Goal: Information Seeking & Learning: Learn about a topic

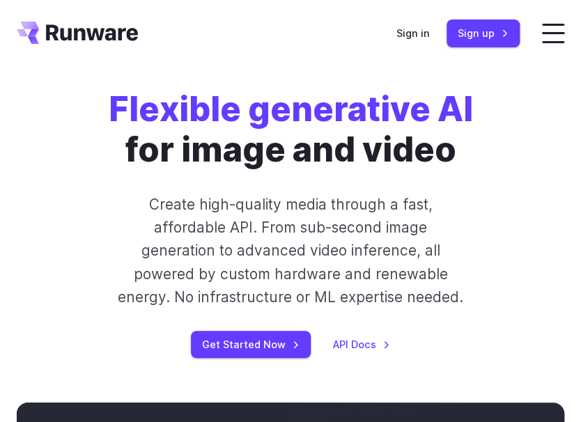
click at [564, 20] on header "Features Tasks Image generation Video generation Sonic Inference Engine™ Models…" at bounding box center [290, 33] width 581 height 67
click at [553, 31] on label at bounding box center [553, 34] width 22 height 20
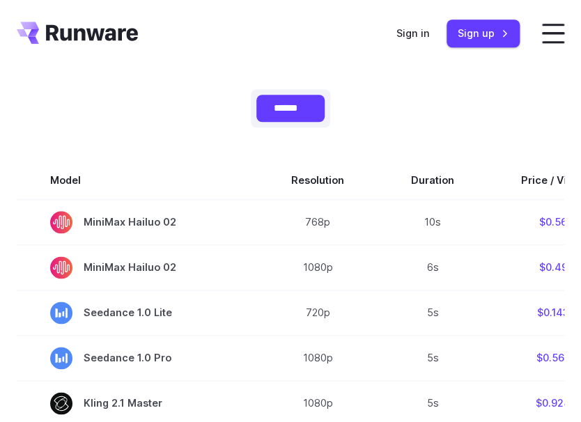
scroll to position [294, 0]
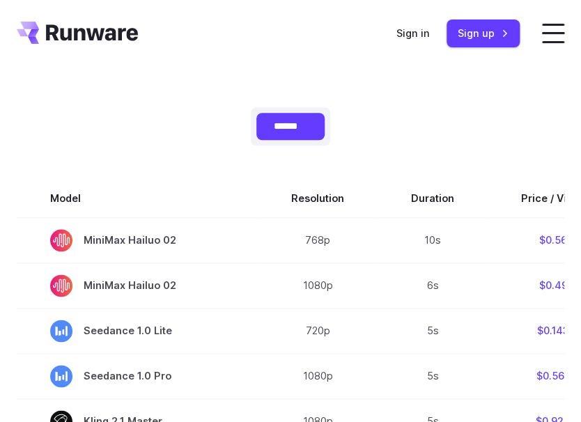
click at [547, 24] on span at bounding box center [553, 25] width 22 height 2
click at [547, 33] on span at bounding box center [553, 33] width 22 height 2
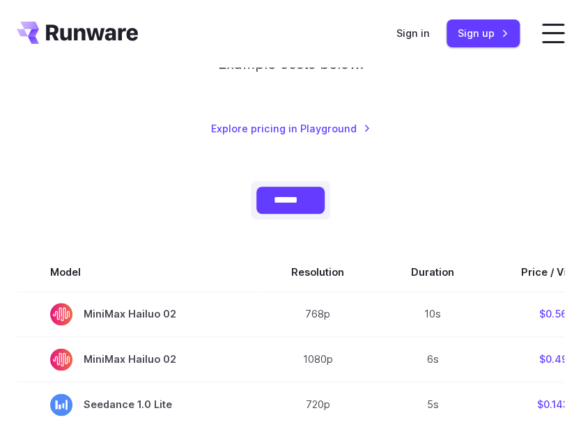
scroll to position [0, 0]
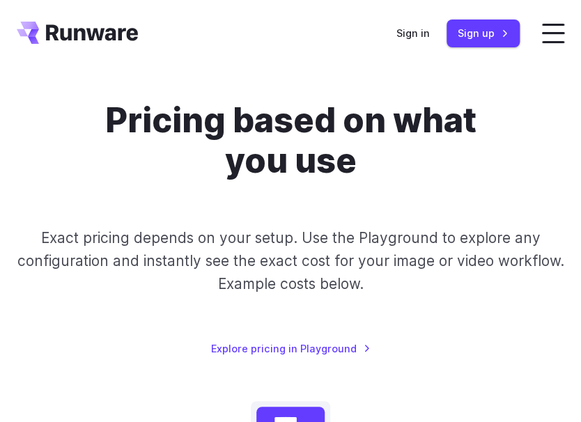
click at [550, 32] on label at bounding box center [553, 34] width 22 height 20
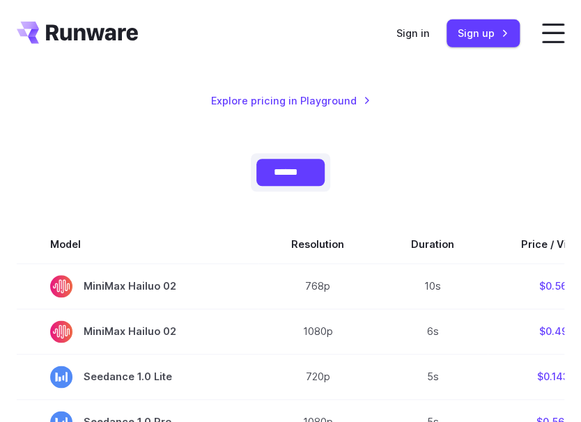
scroll to position [147, 0]
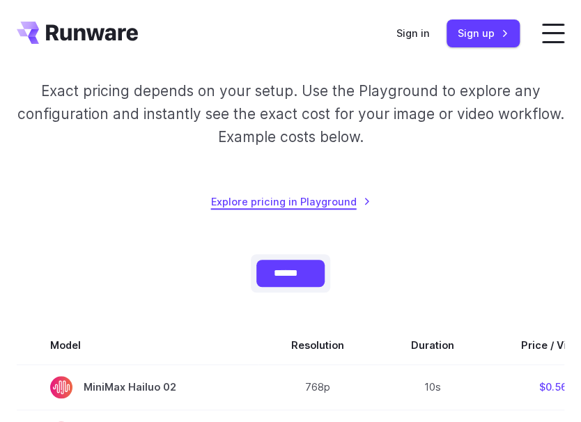
click at [278, 199] on link "Explore pricing in Playground" at bounding box center [290, 202] width 159 height 16
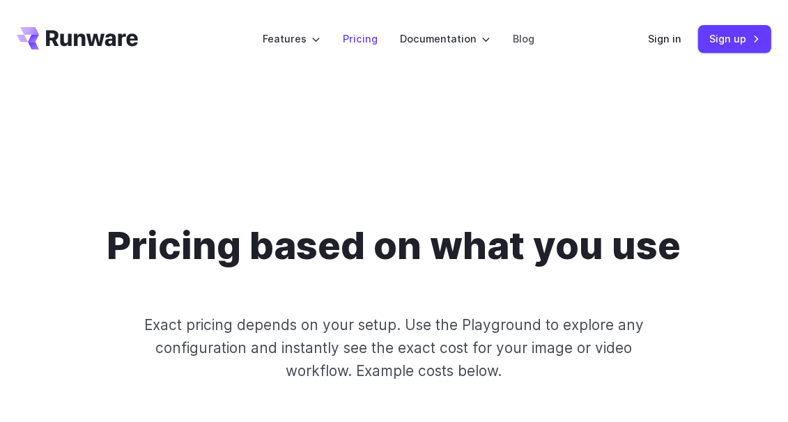
click at [354, 35] on link "Pricing" at bounding box center [360, 39] width 35 height 16
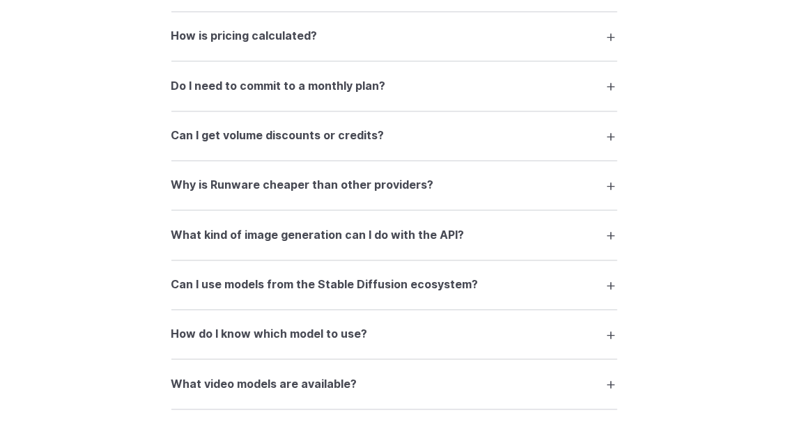
scroll to position [2279, 0]
